Goal: Task Accomplishment & Management: Manage account settings

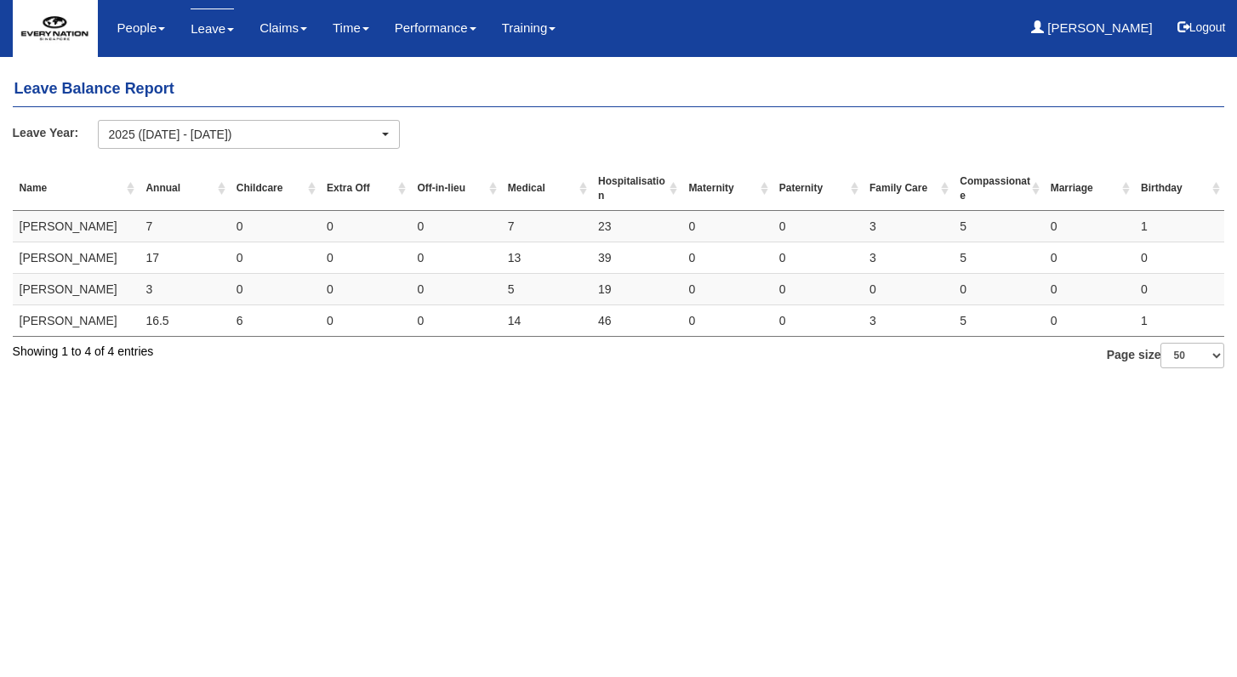
select select "50"
click at [150, 225] on td "7" at bounding box center [184, 226] width 90 height 31
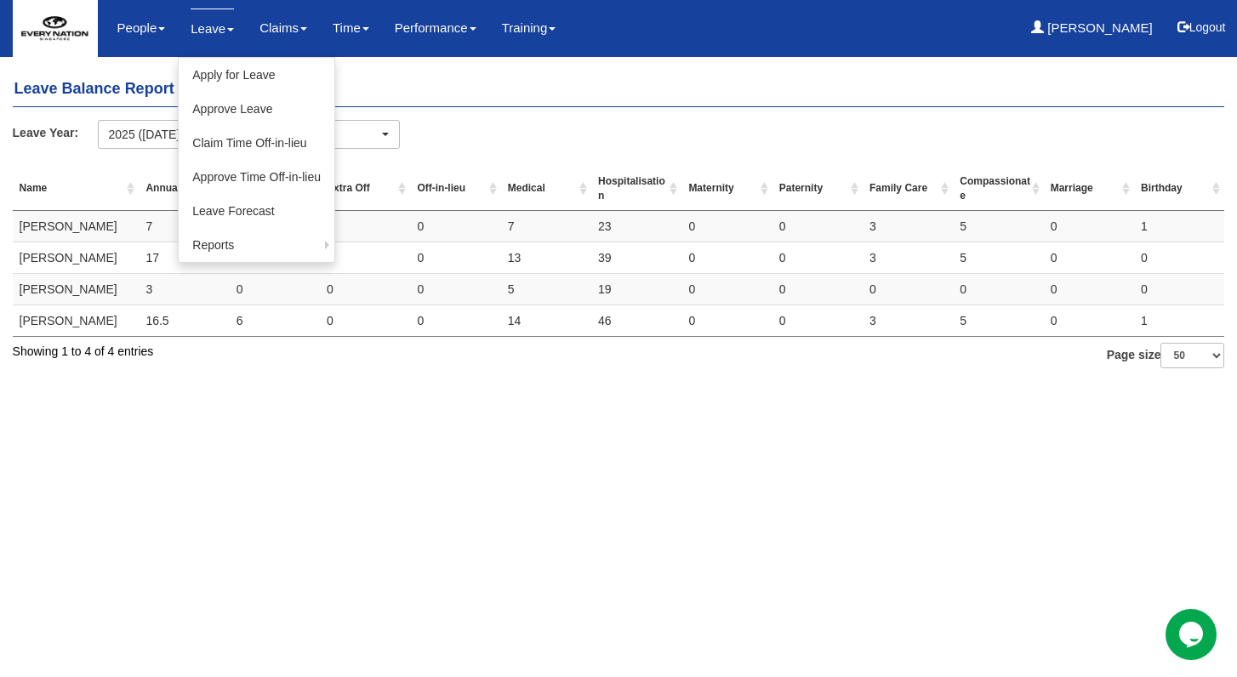
click at [202, 34] on link "Leave" at bounding box center [212, 29] width 43 height 40
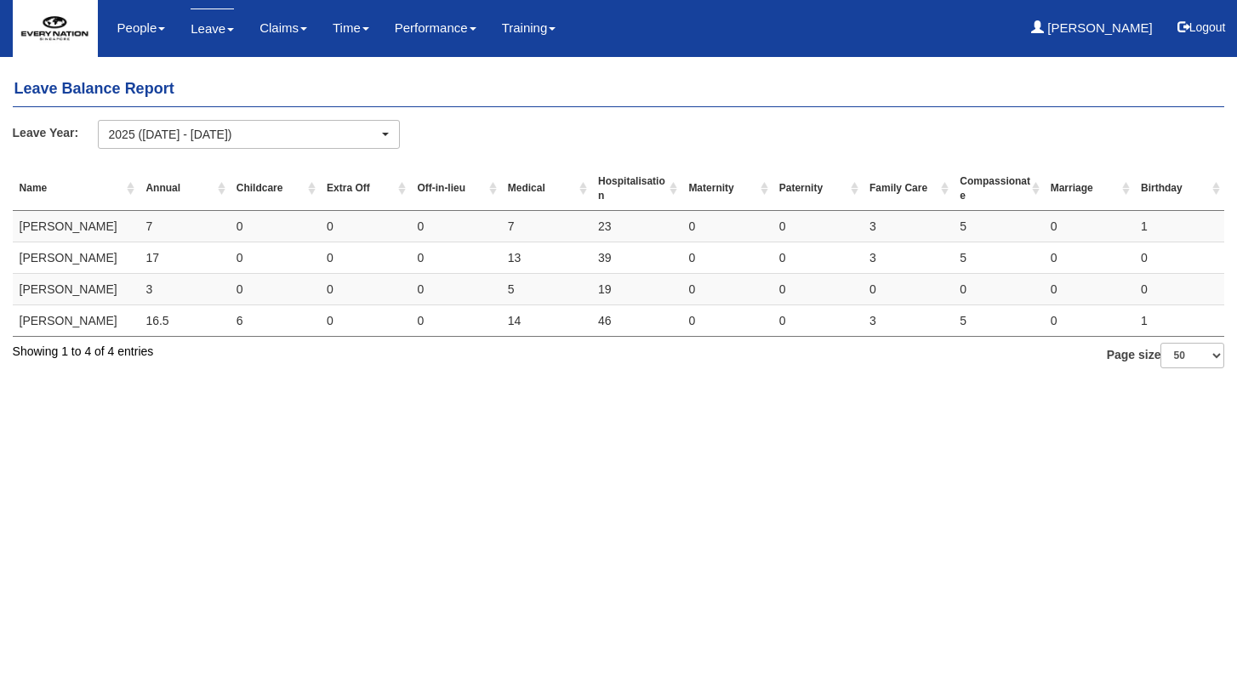
select select "50"
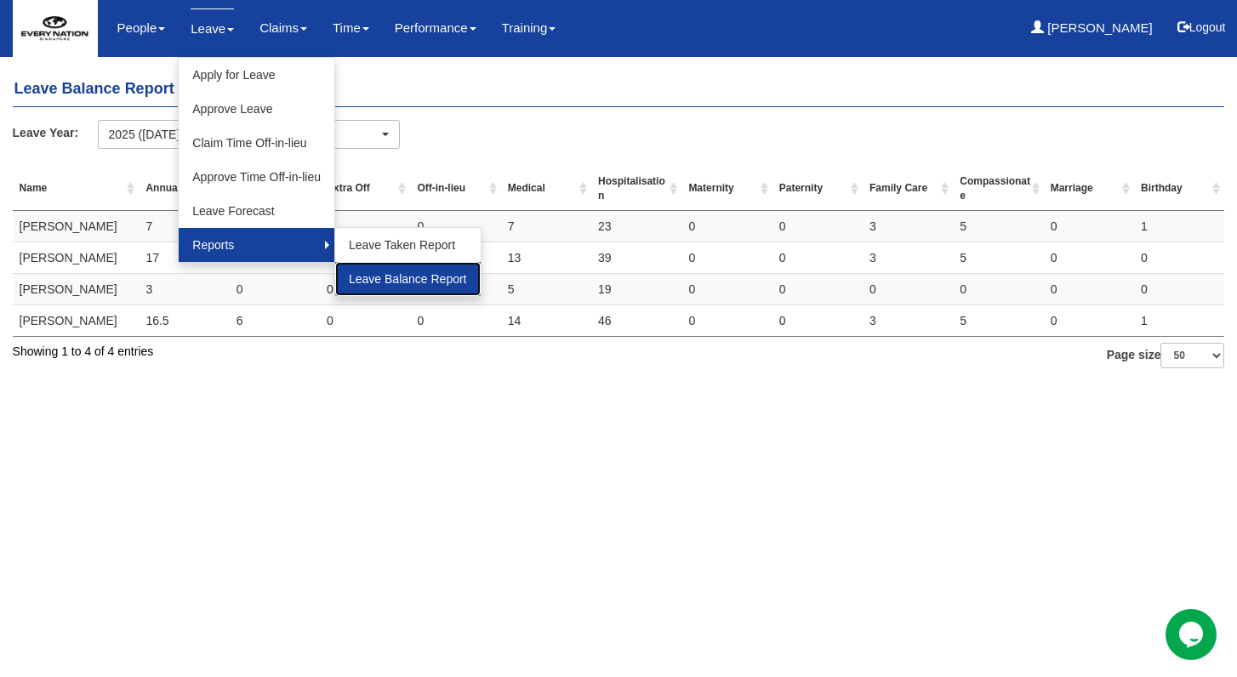
click at [345, 271] on link "Leave Balance Report" at bounding box center [408, 279] width 146 height 34
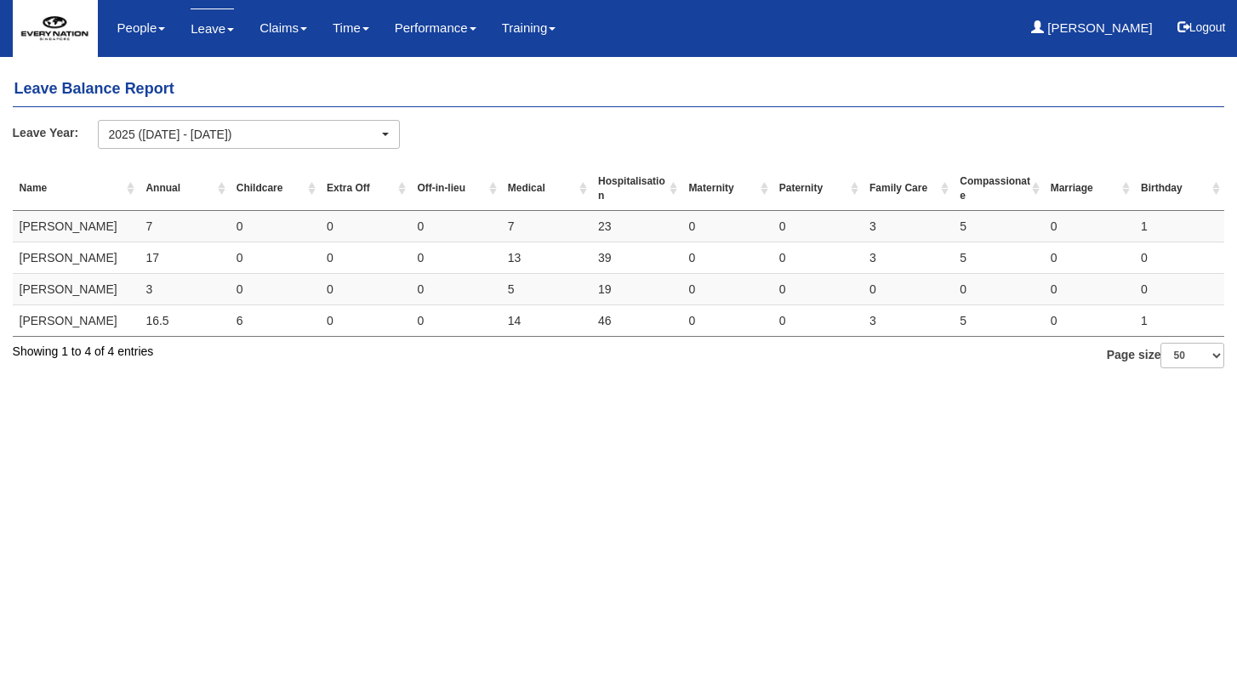
select select "50"
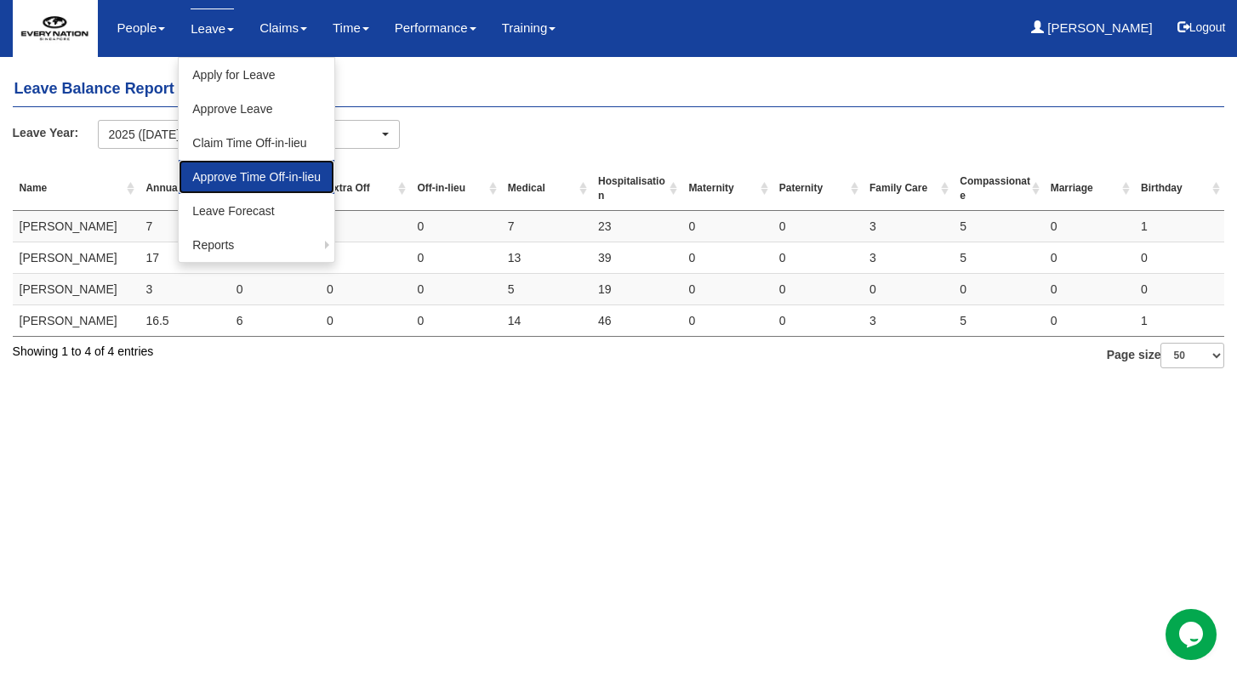
click at [224, 182] on link "Approve Time Off-in-lieu" at bounding box center [257, 177] width 156 height 34
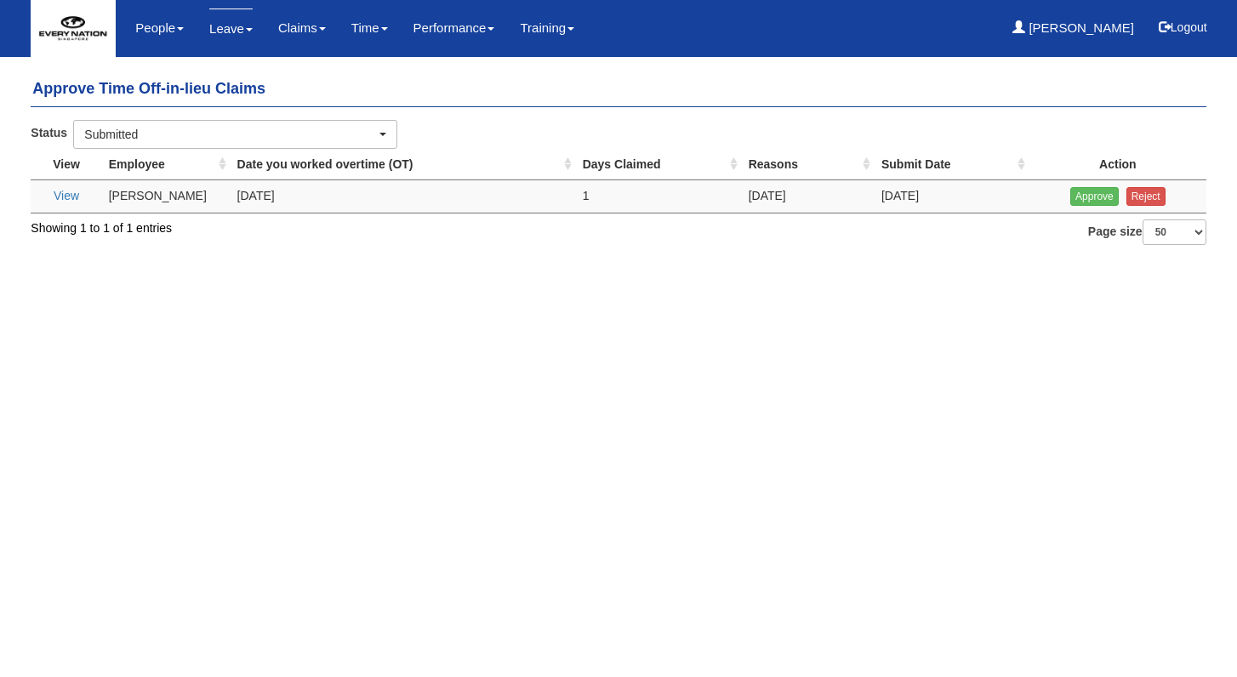
select select "50"
click at [1090, 196] on input "Approve" at bounding box center [1094, 196] width 49 height 19
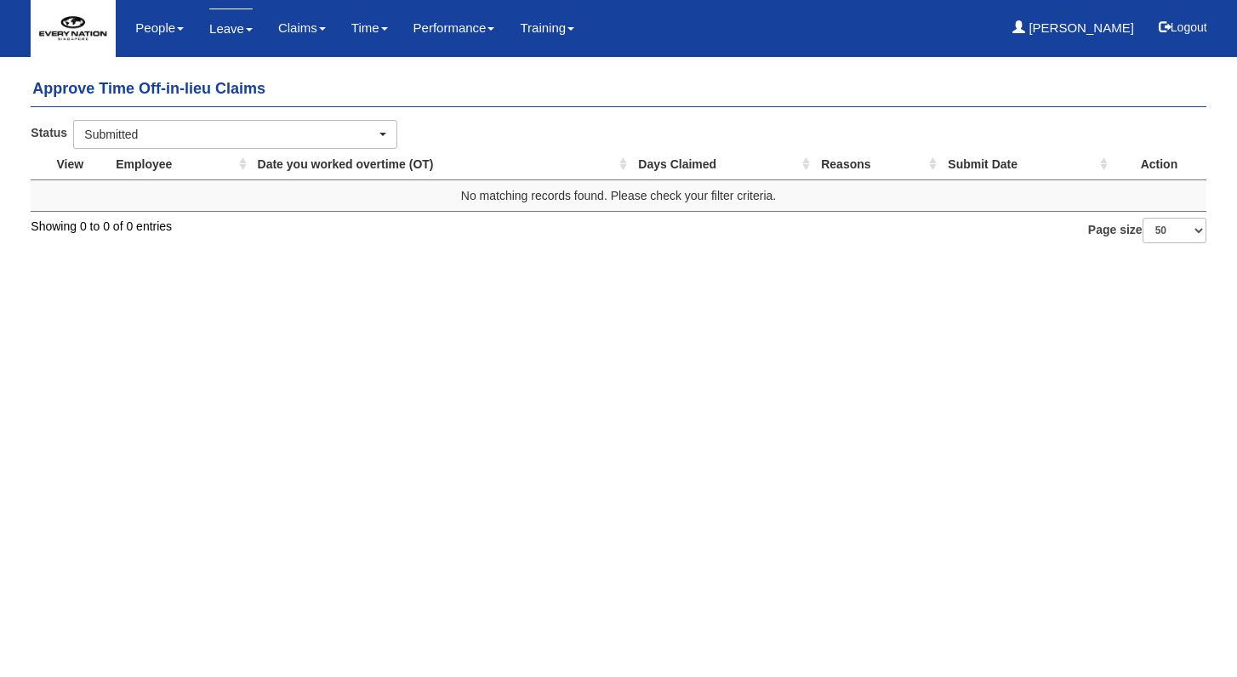
select select "50"
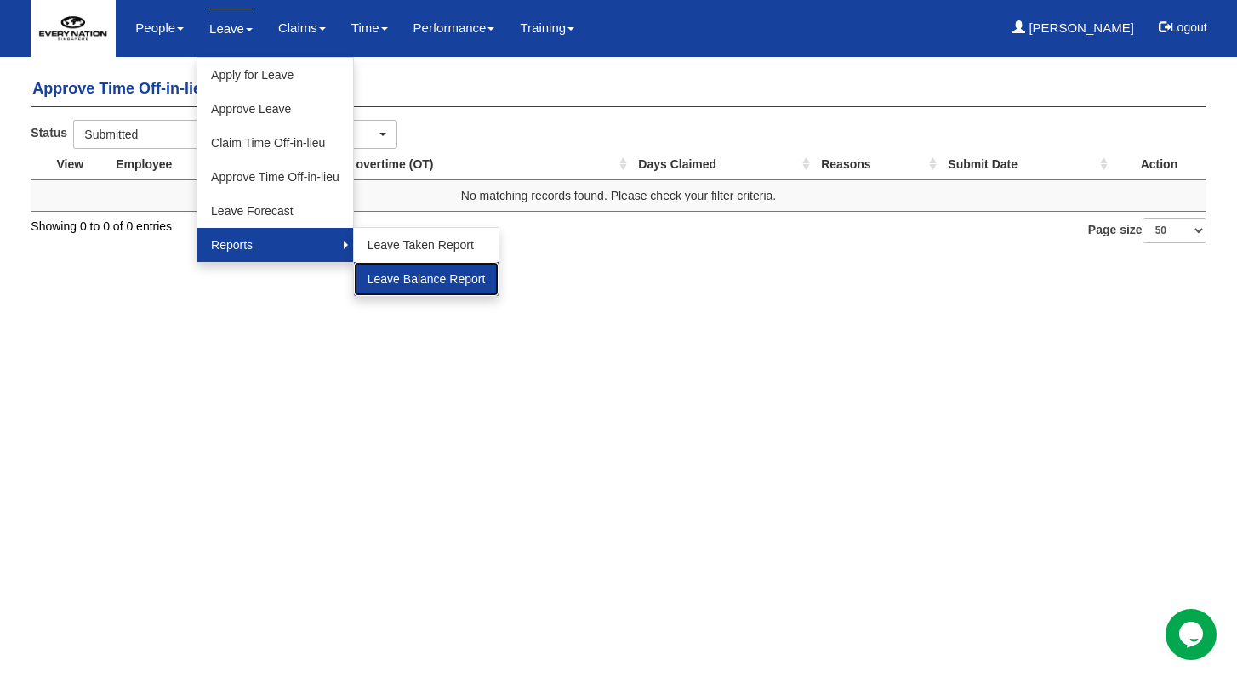
click at [397, 278] on link "Leave Balance Report" at bounding box center [427, 279] width 146 height 34
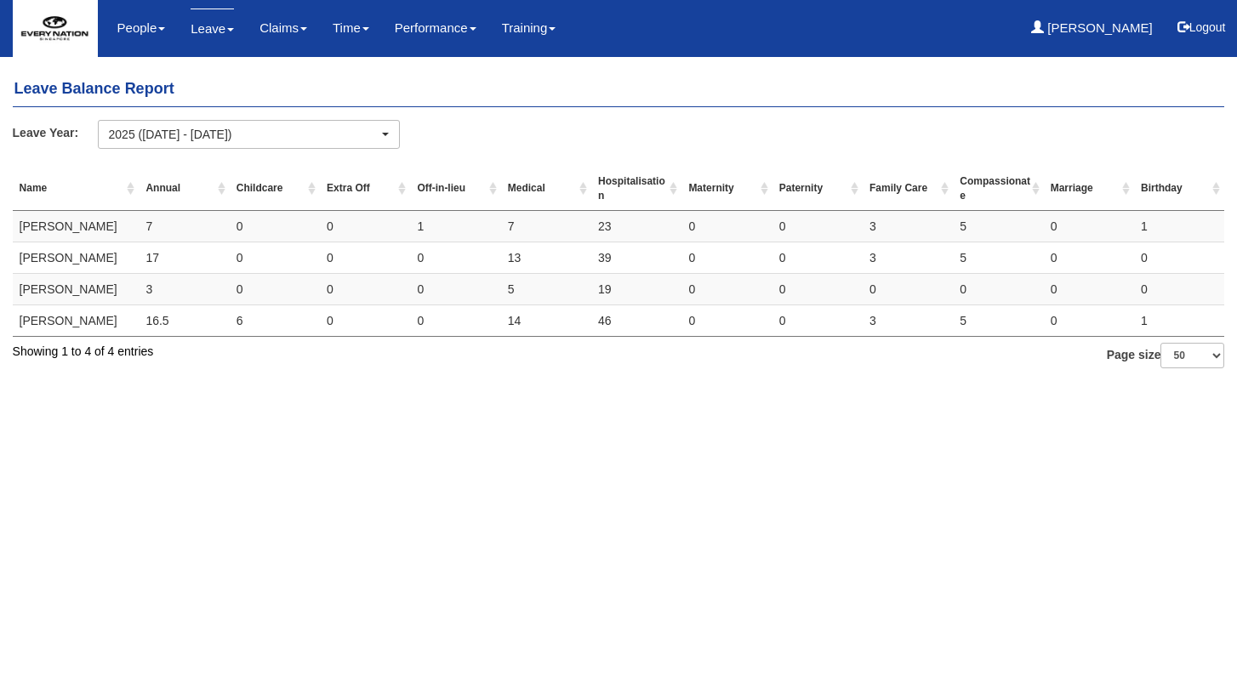
select select "50"
click at [340, 142] on div "2025 (1/1/2025 - 31/12/2025)" at bounding box center [249, 134] width 300 height 27
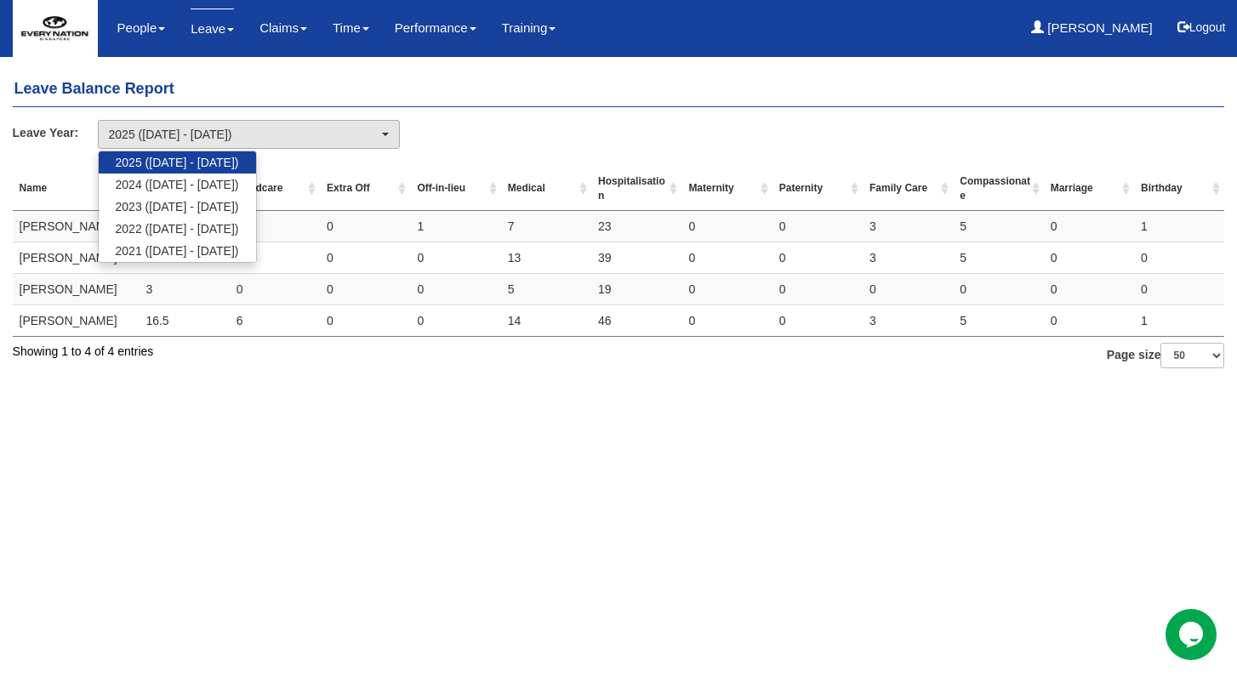
click at [460, 128] on div "Leave Year: 2025 (1/1/2025 - 31/12/2025) 2024 (1/1/2024 - 31/12/2024) 2023 (1/1…" at bounding box center [619, 141] width 1238 height 42
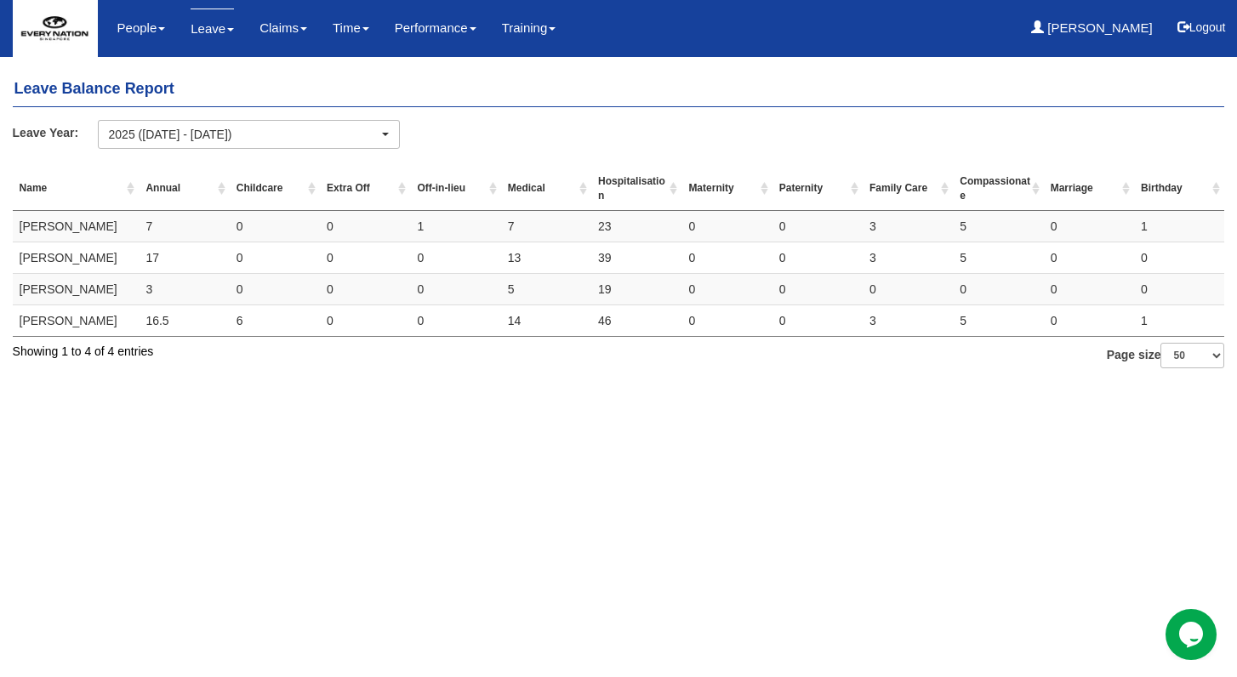
click at [322, 385] on html "Toggle navigation People Personal Information Staff Directory Leave Apply for L…" at bounding box center [618, 192] width 1237 height 385
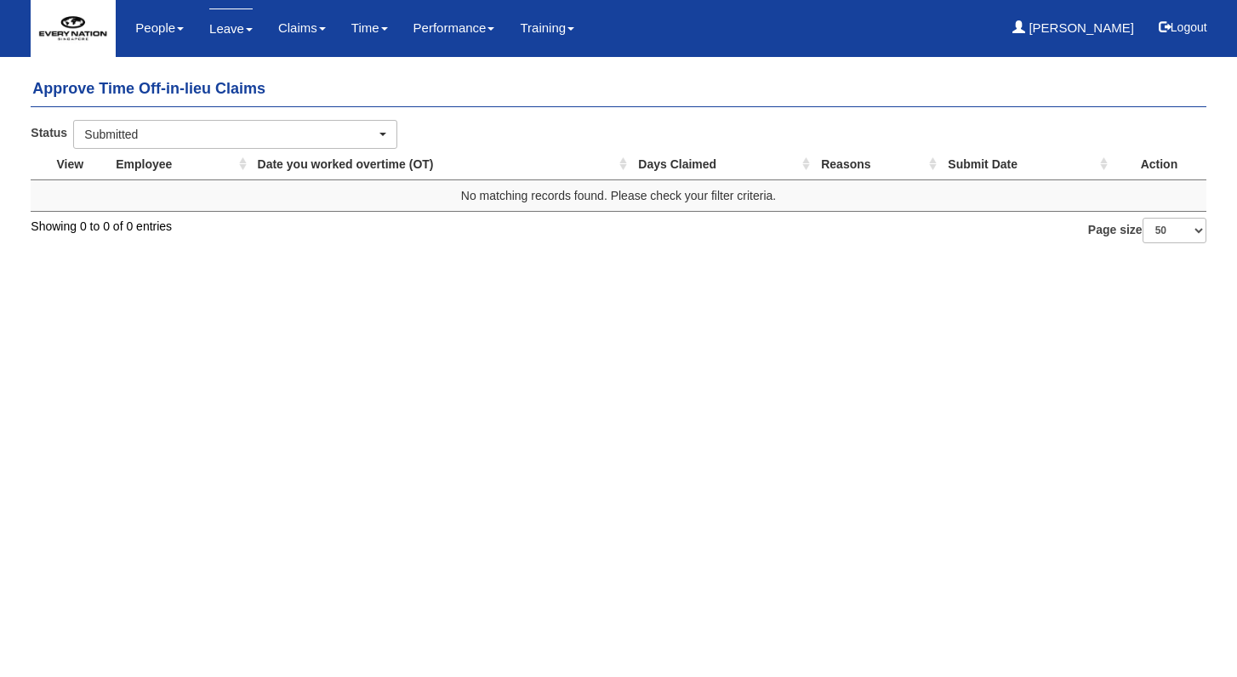
select select "50"
